Goal: Information Seeking & Learning: Learn about a topic

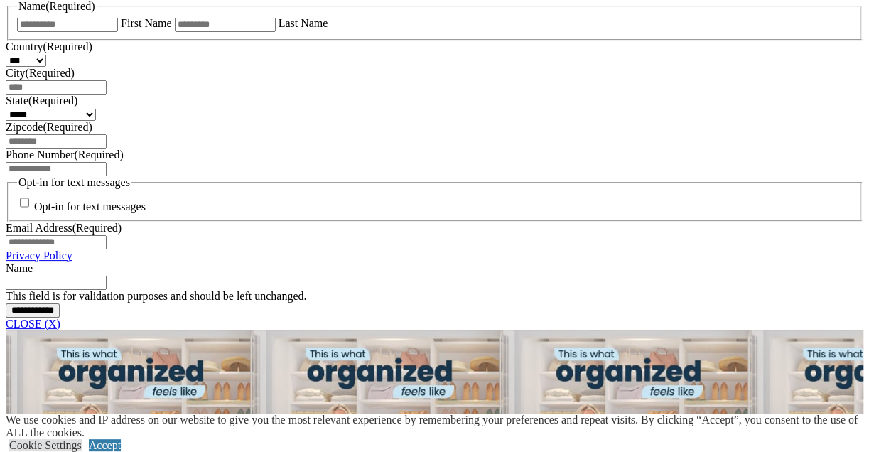
scroll to position [994, 0]
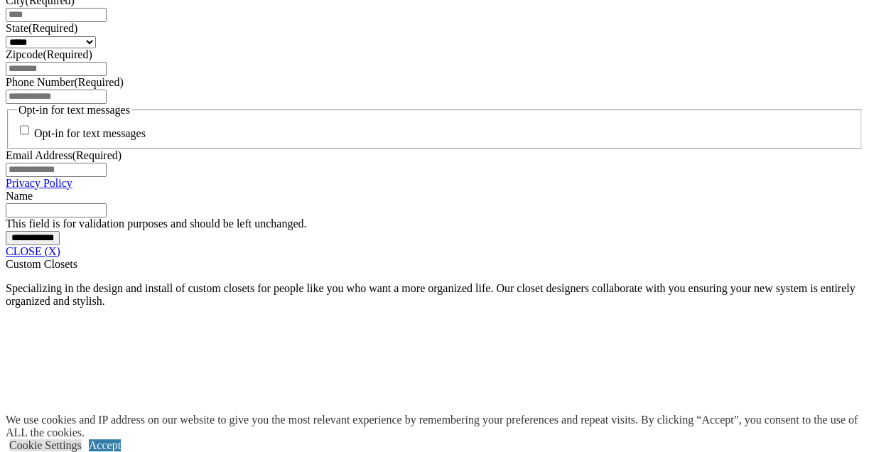
scroll to position [1136, 0]
